Goal: Transaction & Acquisition: Purchase product/service

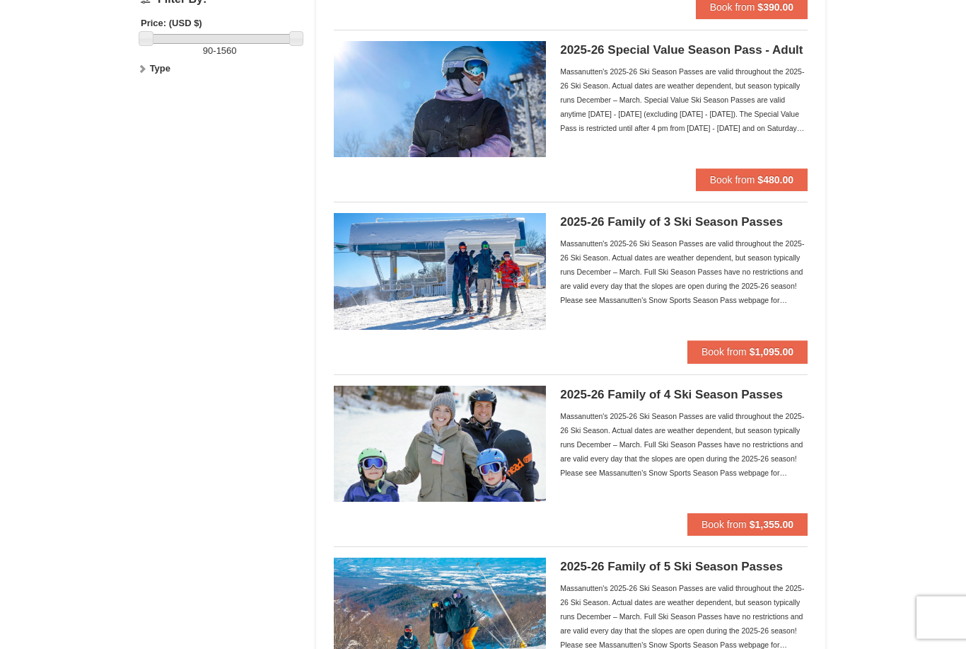
scroll to position [456, 0]
click at [736, 514] on button "Book from $1,355.00" at bounding box center [748, 524] width 120 height 23
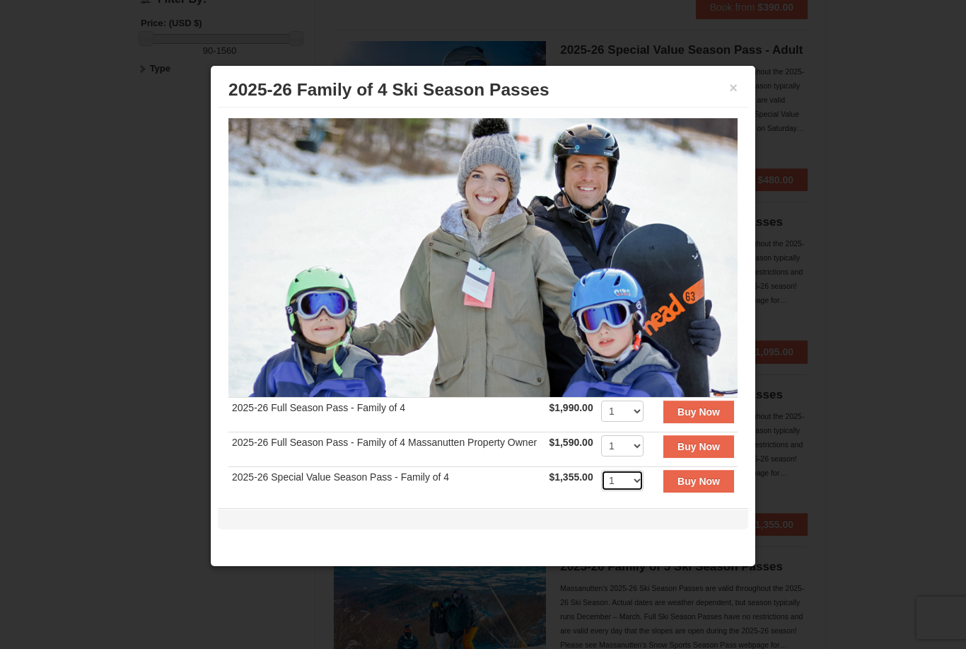
click at [636, 485] on select "1 2 3 4 5 6 7 8 9 10 11 12 13 14 15 16 17 18 19 20" at bounding box center [622, 480] width 42 height 21
click at [637, 483] on select "1 2 3 4 5 6 7 8 9 10 11 12 13 14 15 16 17 18 19 20" at bounding box center [622, 480] width 42 height 21
select select "1"
click at [704, 451] on strong "Buy Now" at bounding box center [699, 446] width 42 height 11
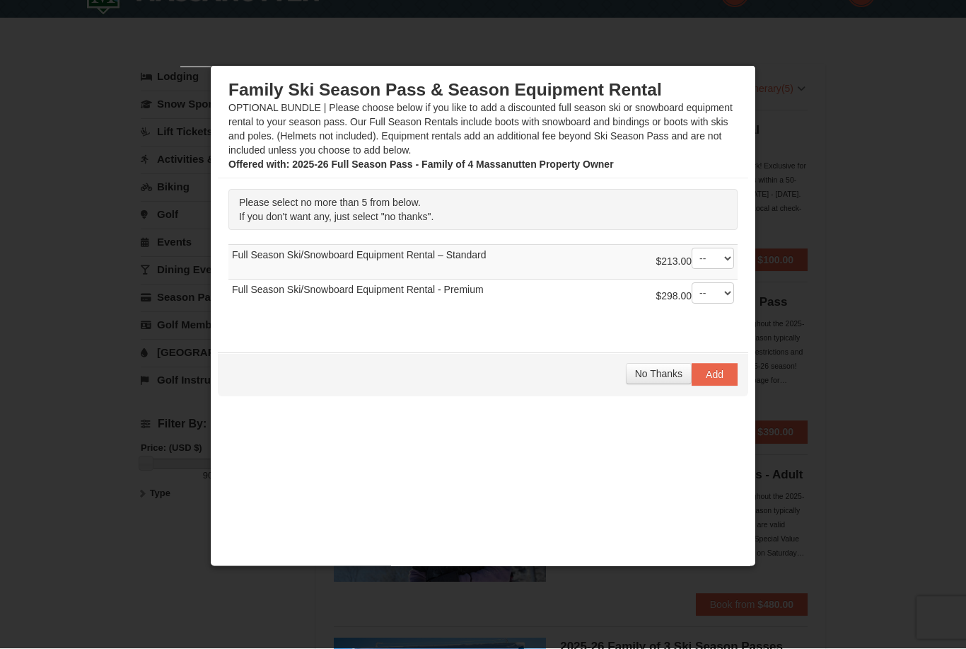
scroll to position [32, 0]
click at [660, 377] on span "No Thanks" at bounding box center [658, 373] width 47 height 11
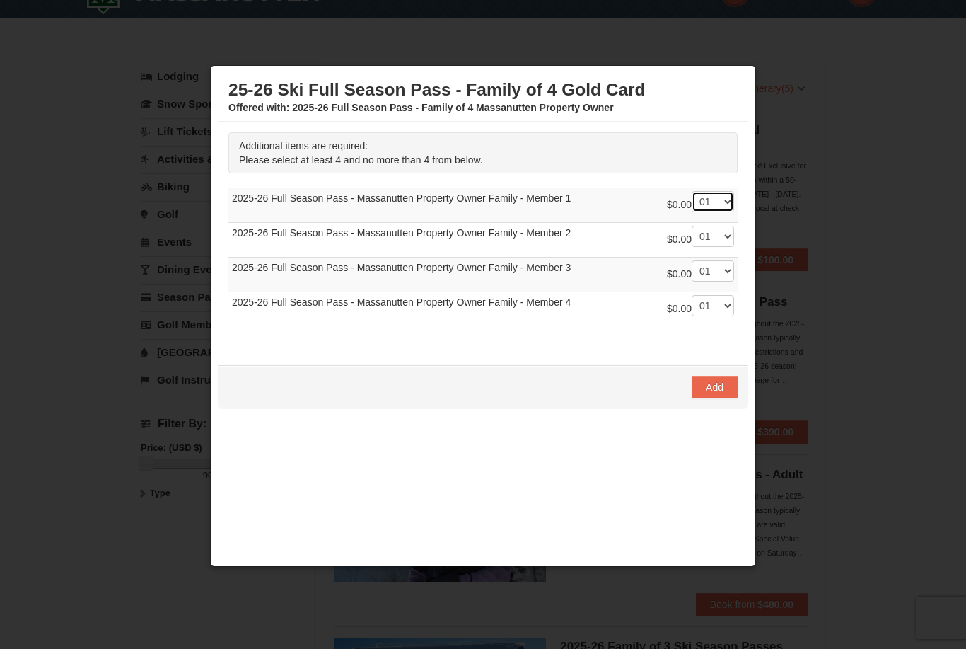
click at [727, 207] on select "-- 01 02 03 04" at bounding box center [713, 201] width 42 height 21
click at [721, 386] on span "Add" at bounding box center [715, 386] width 18 height 11
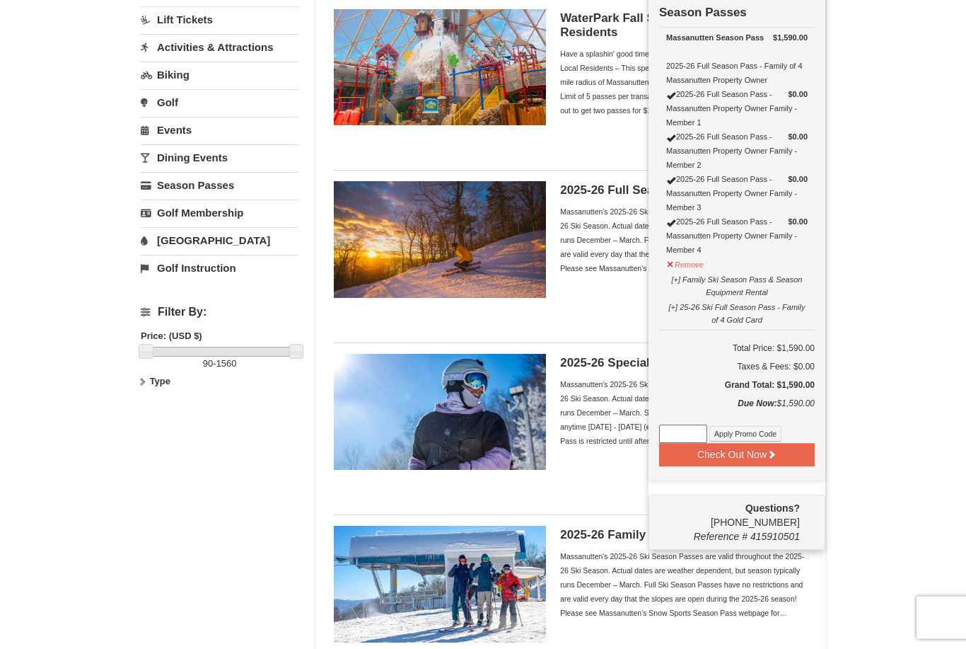
click at [686, 433] on input at bounding box center [683, 434] width 48 height 18
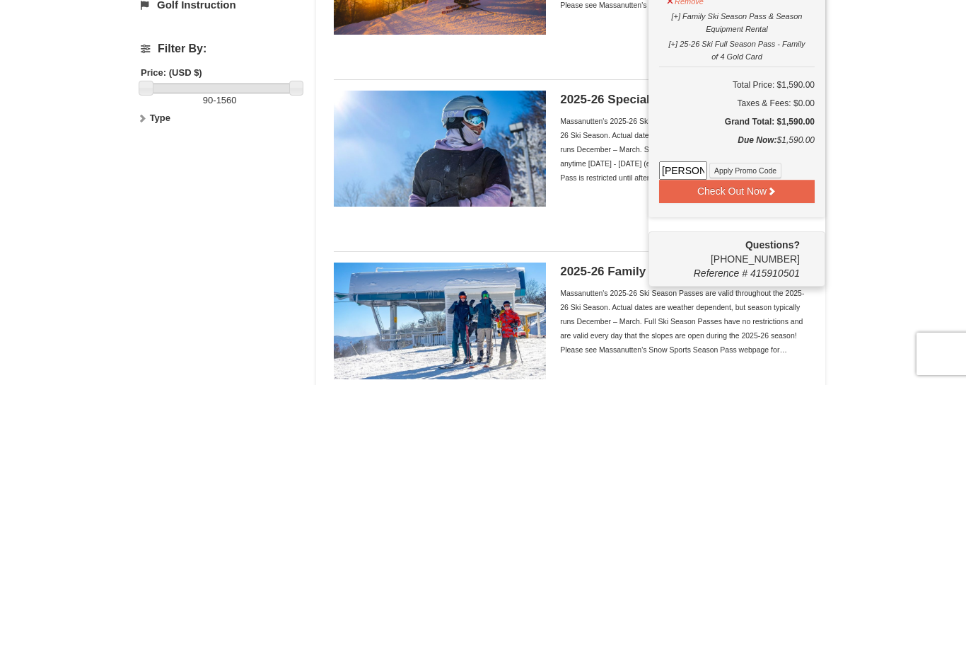
type input "[PERSON_NAME]"
click at [767, 427] on button "Apply Promo Code" at bounding box center [746, 435] width 72 height 16
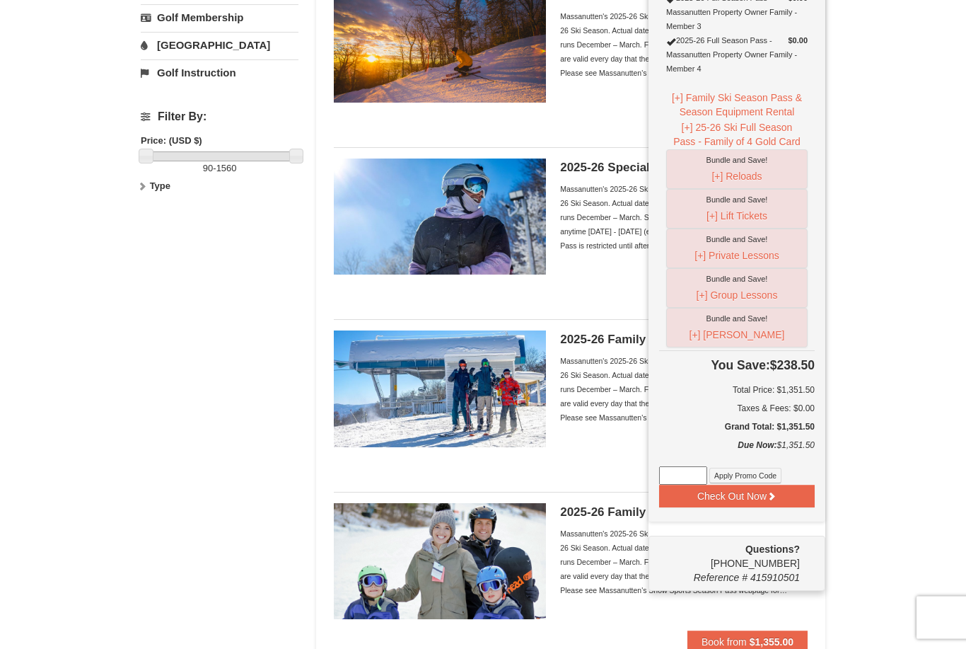
scroll to position [339, 0]
click at [689, 475] on input at bounding box center [683, 475] width 48 height 18
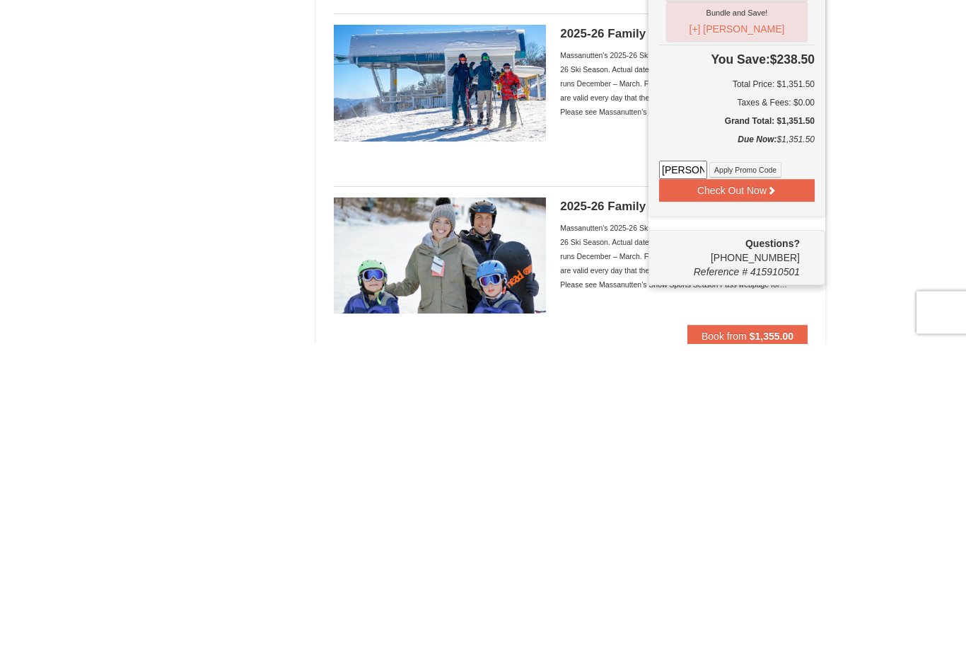
type input "[PERSON_NAME]"
click at [766, 468] on button "Apply Promo Code" at bounding box center [746, 476] width 72 height 16
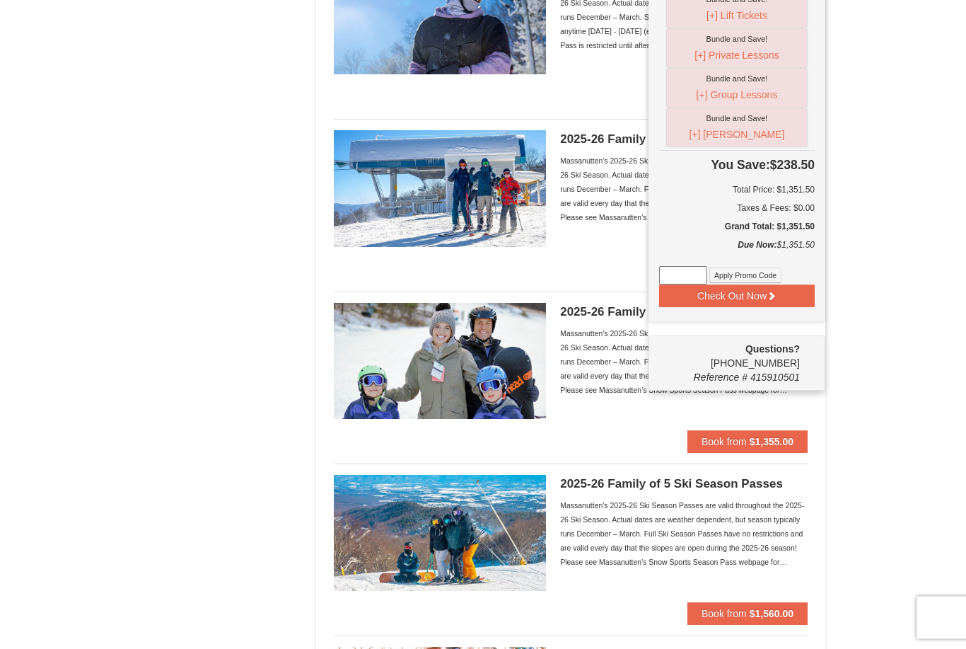
scroll to position [539, 0]
click at [786, 301] on button "Check Out Now" at bounding box center [737, 295] width 156 height 23
